Goal: Transaction & Acquisition: Book appointment/travel/reservation

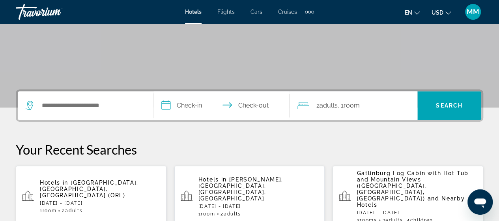
scroll to position [158, 0]
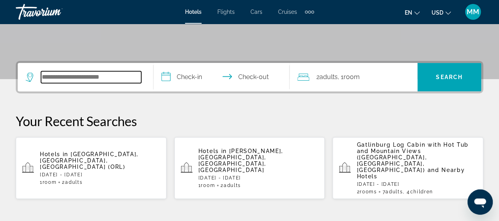
click at [114, 82] on input "Search widget" at bounding box center [91, 77] width 100 height 12
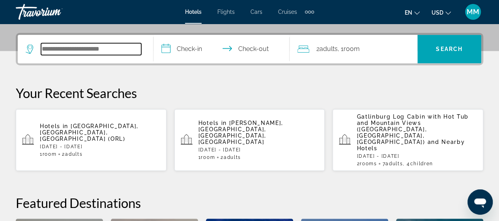
scroll to position [193, 0]
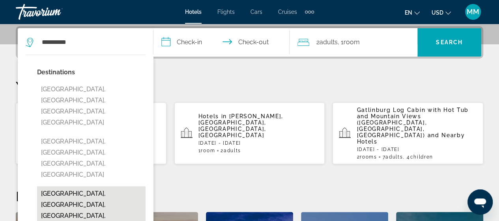
click at [105, 186] on button "[GEOGRAPHIC_DATA], [GEOGRAPHIC_DATA], [GEOGRAPHIC_DATA], [GEOGRAPHIC_DATA]" at bounding box center [91, 210] width 109 height 48
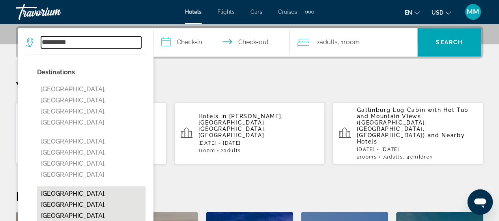
type input "**********"
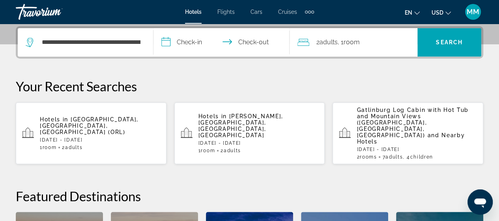
click at [184, 42] on input "**********" at bounding box center [223, 43] width 139 height 31
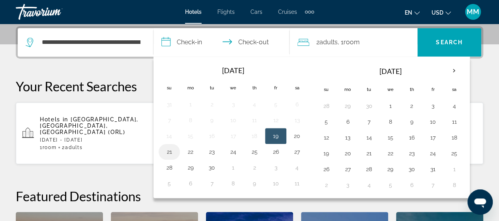
click at [170, 154] on button "21" at bounding box center [169, 151] width 13 height 11
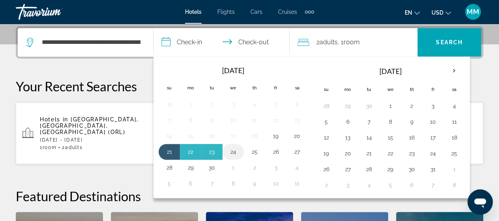
click at [232, 151] on button "24" at bounding box center [233, 151] width 13 height 11
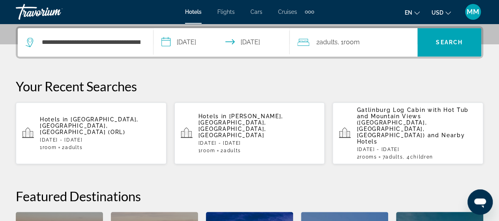
click at [252, 42] on input "**********" at bounding box center [223, 43] width 139 height 31
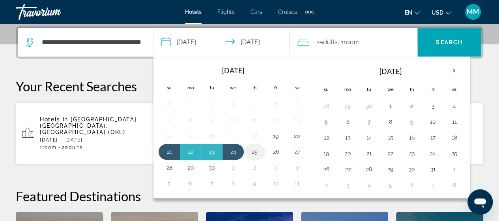
click at [253, 151] on button "25" at bounding box center [254, 151] width 13 height 11
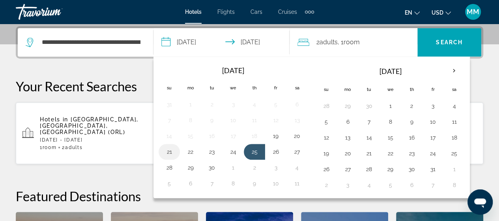
click at [169, 150] on button "21" at bounding box center [169, 151] width 13 height 11
type input "**********"
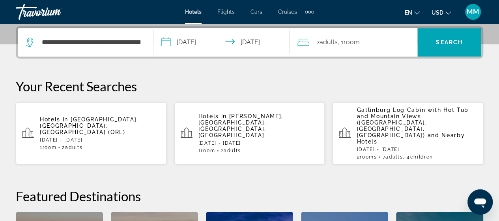
click at [368, 52] on div "2 Adult Adults , 1 Room rooms" at bounding box center [358, 42] width 120 height 28
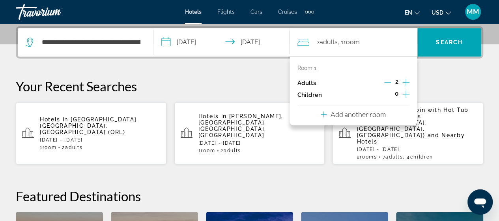
click at [387, 82] on icon "Decrement adults" at bounding box center [387, 82] width 7 height 7
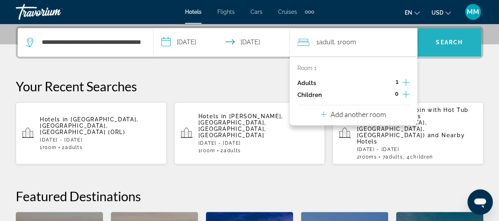
click at [445, 43] on span "Search" at bounding box center [449, 42] width 27 height 6
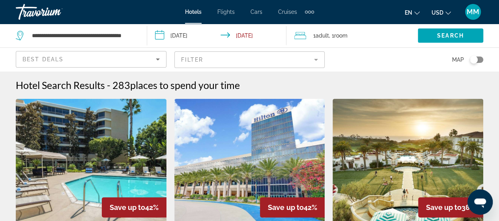
click at [120, 65] on div "Best Deals" at bounding box center [90, 62] width 137 height 22
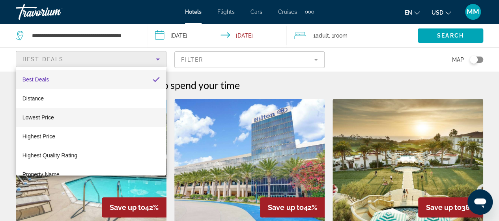
click at [87, 116] on mat-option "Lowest Price" at bounding box center [91, 117] width 150 height 19
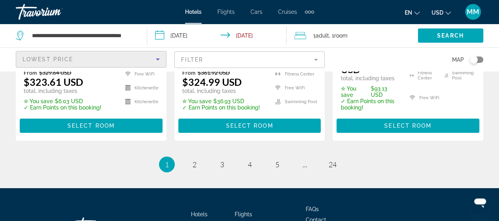
scroll to position [1258, 0]
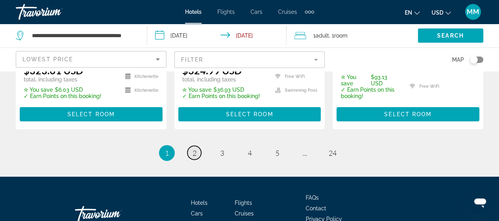
click at [195, 148] on span "2" at bounding box center [195, 152] width 4 height 9
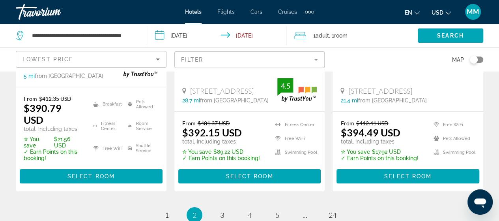
scroll to position [1223, 0]
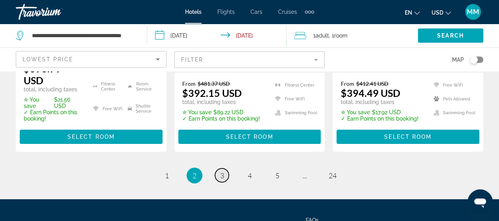
click at [224, 168] on link "page 3" at bounding box center [222, 175] width 14 height 14
